Goal: Information Seeking & Learning: Learn about a topic

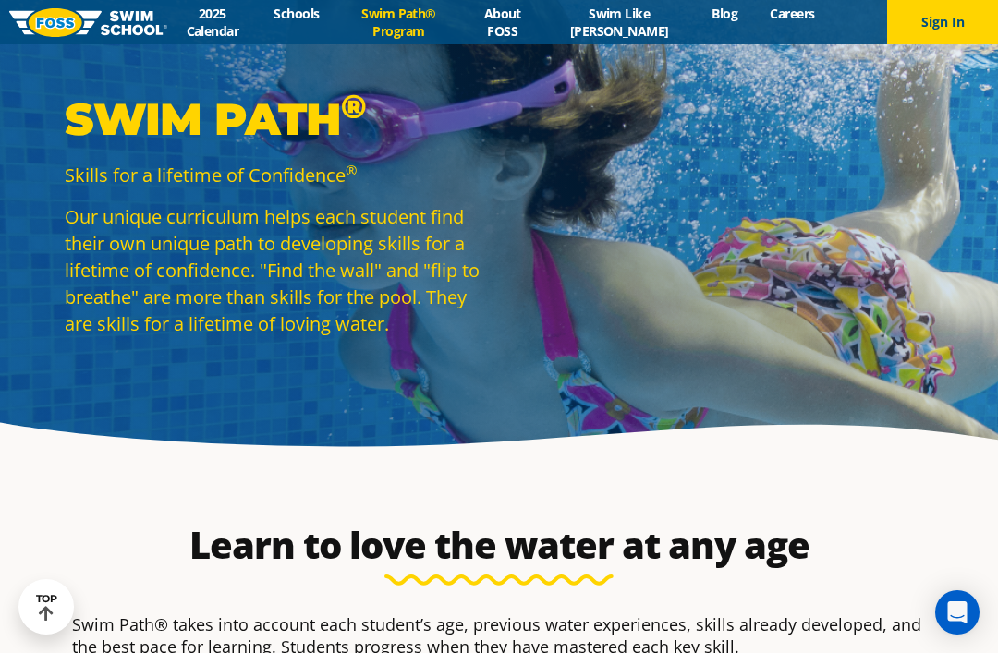
select select "adult-18-years-"
select select "adult-18-years--swims-front-crawl-and-backstroke-for-25-ft-with-a-flip-from-sto…"
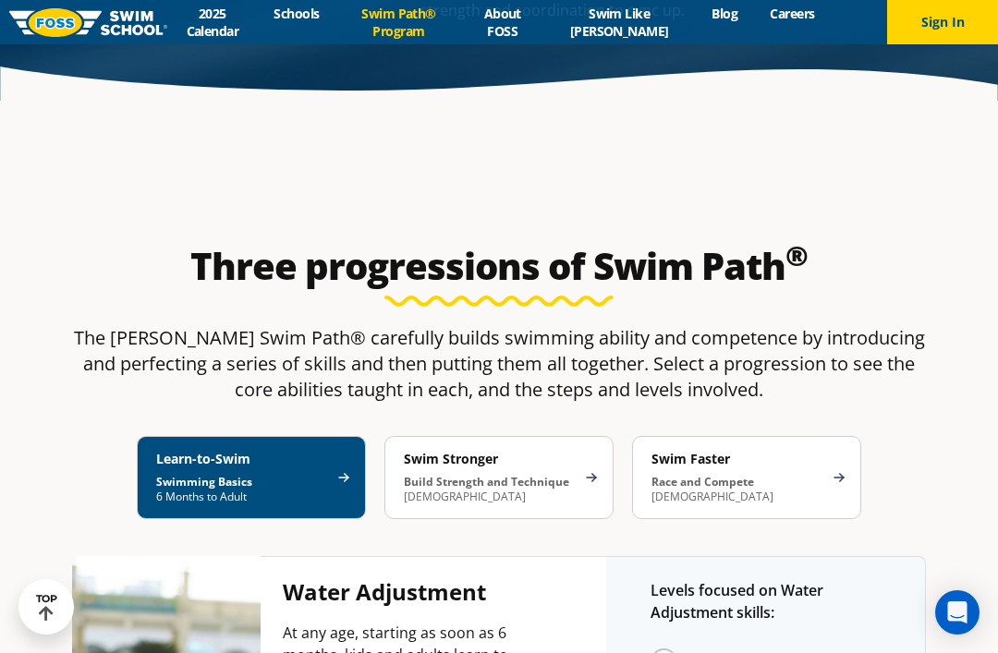
scroll to position [3170, 0]
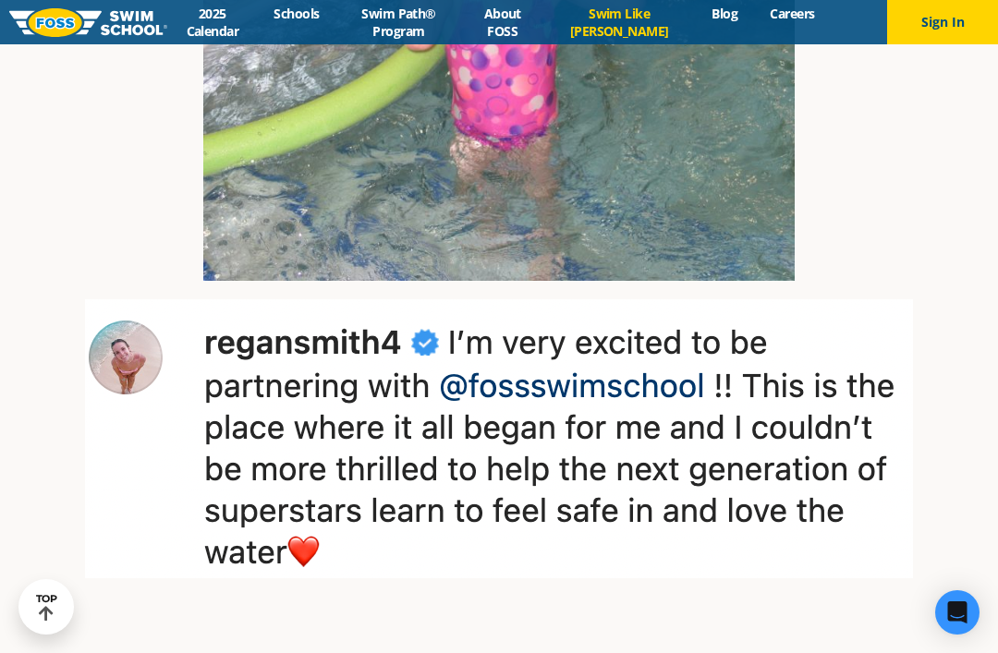
scroll to position [2674, 0]
click at [418, 22] on link "Swim Path® Program" at bounding box center [398, 22] width 127 height 35
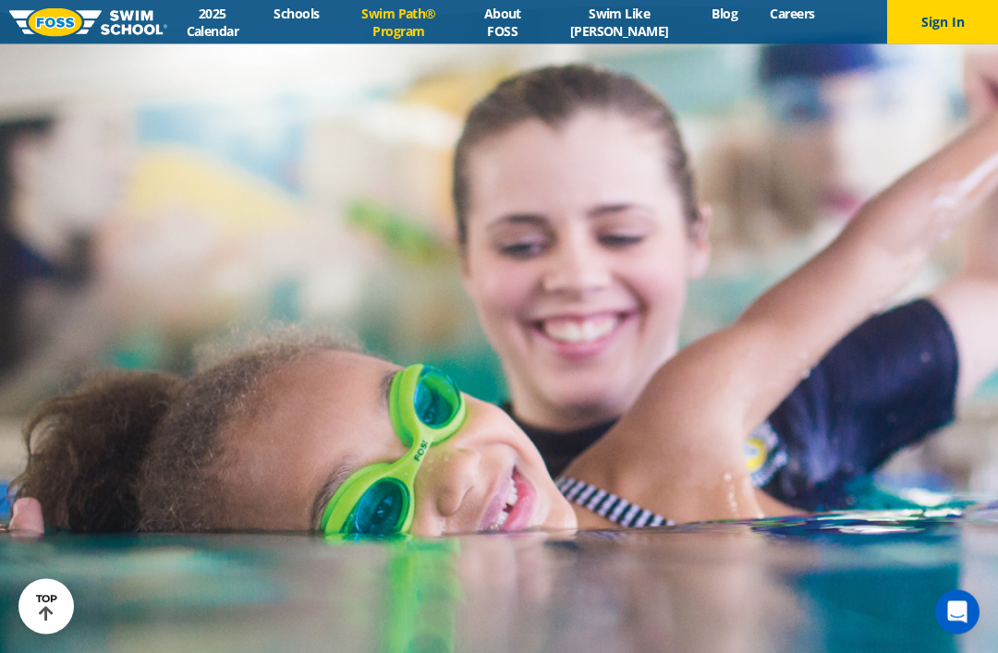
scroll to position [4194, 0]
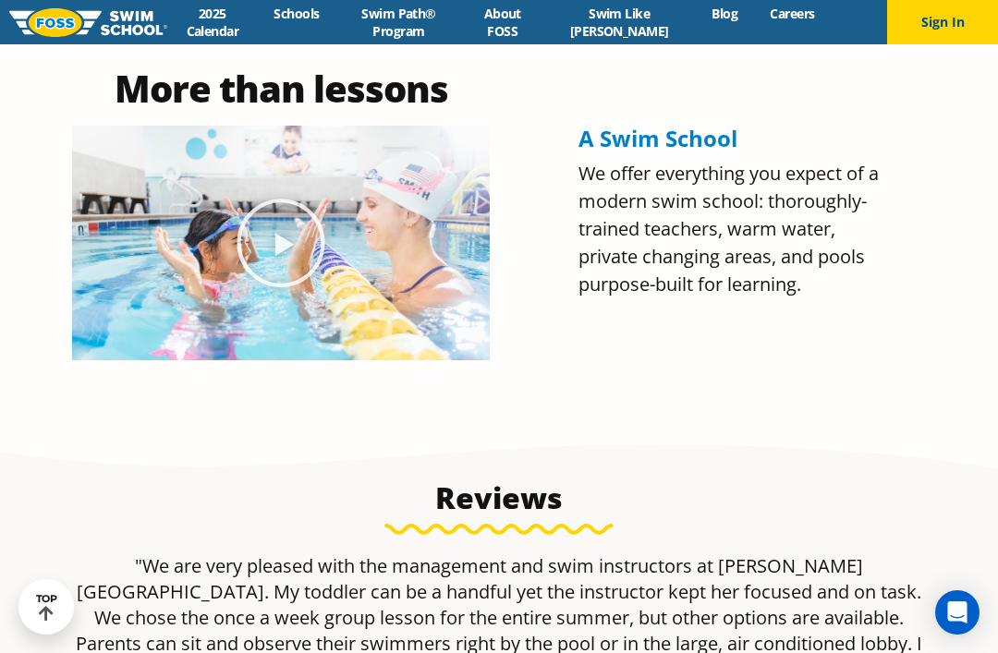
scroll to position [876, 0]
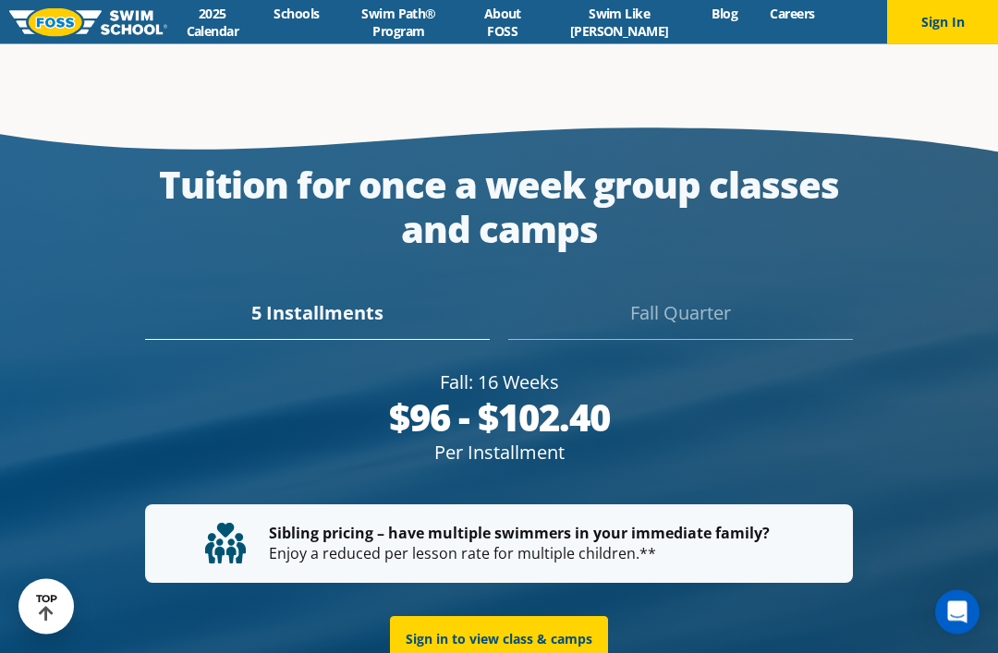
scroll to position [3202, 0]
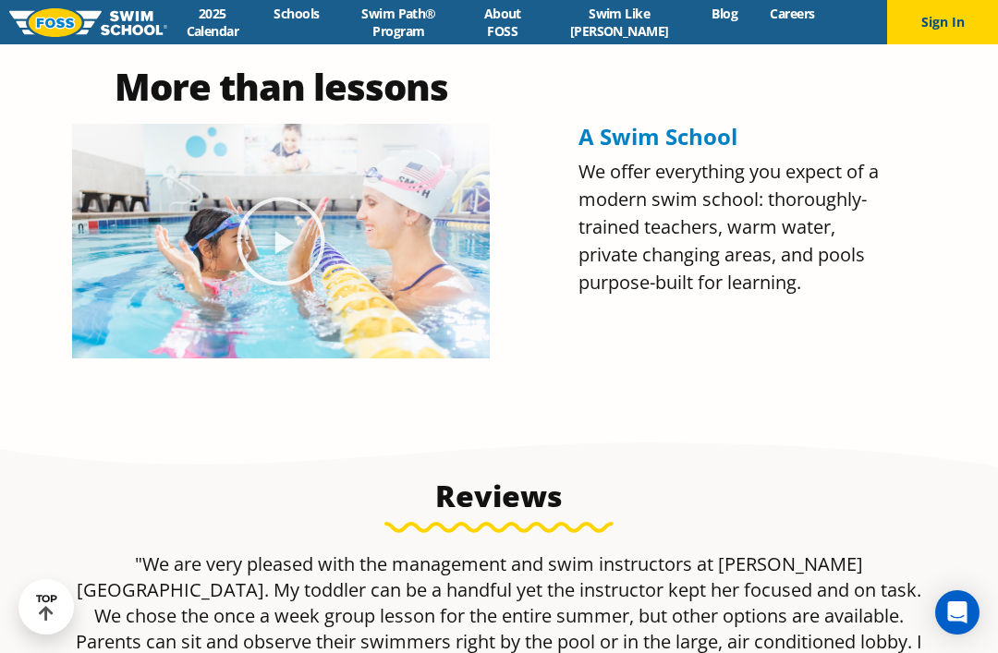
click at [286, 287] on icon "Play Video about Olympian Regan Smith, FOSS" at bounding box center [281, 241] width 92 height 92
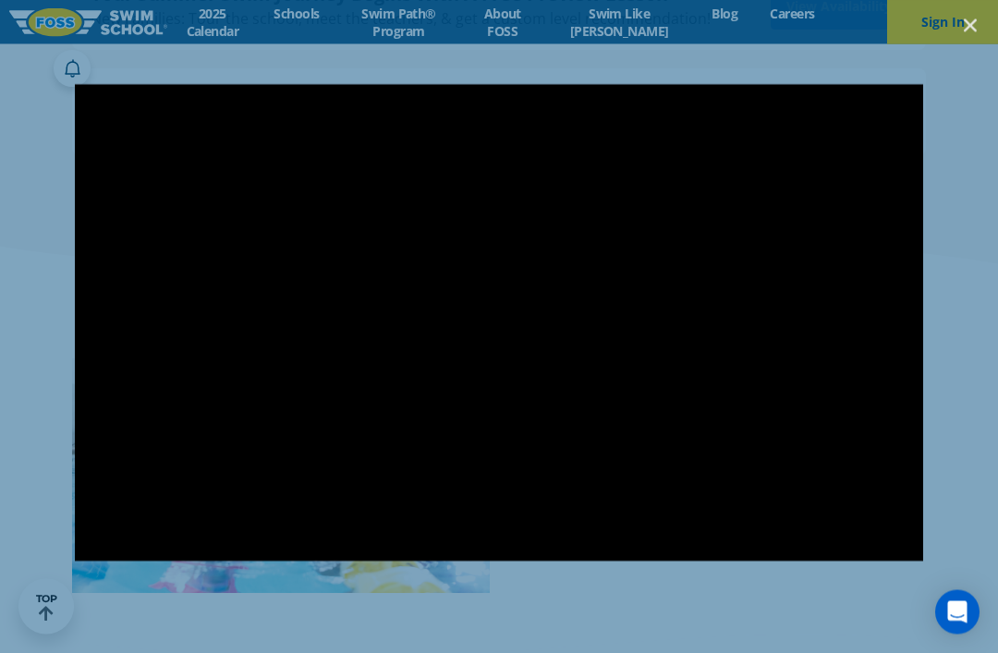
scroll to position [636, 0]
